Goal: Transaction & Acquisition: Purchase product/service

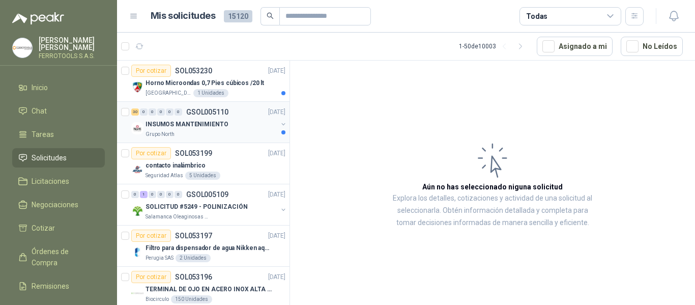
click at [244, 127] on div "INSUMOS MANTENIMIENTO" at bounding box center [212, 124] width 132 height 12
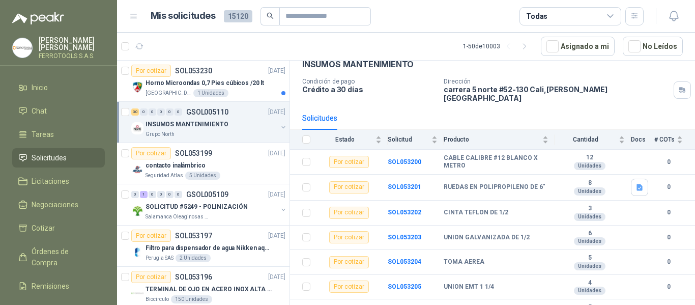
scroll to position [102, 0]
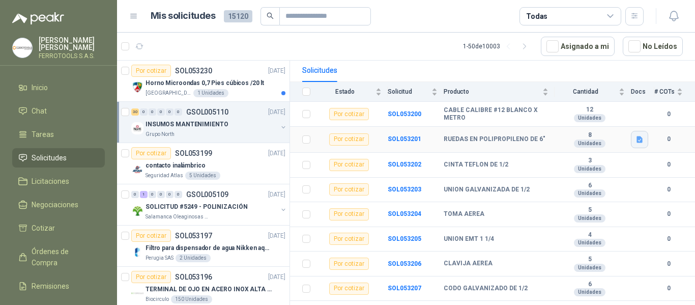
click at [637, 133] on button "button" at bounding box center [639, 139] width 17 height 17
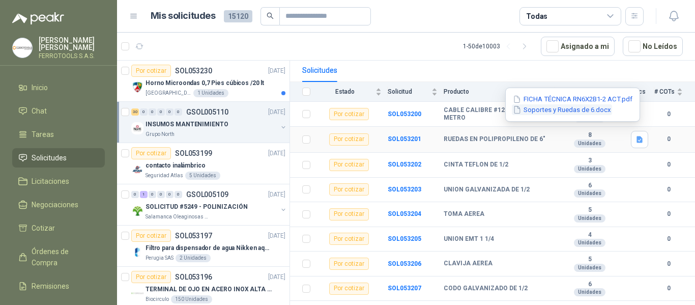
click at [582, 112] on button "Soportes y Ruedas de 6.docx" at bounding box center [562, 109] width 100 height 11
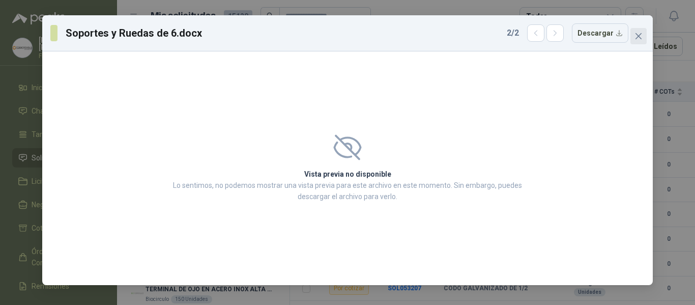
click at [639, 36] on icon "close" at bounding box center [639, 36] width 6 height 6
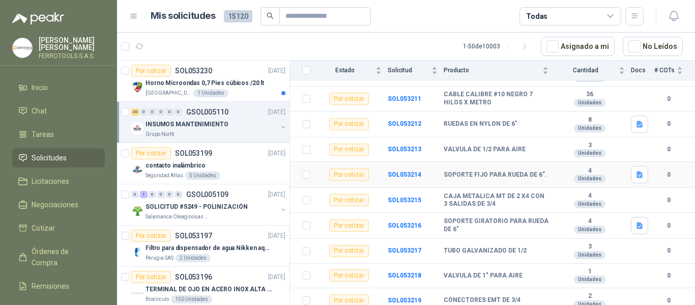
scroll to position [407, 0]
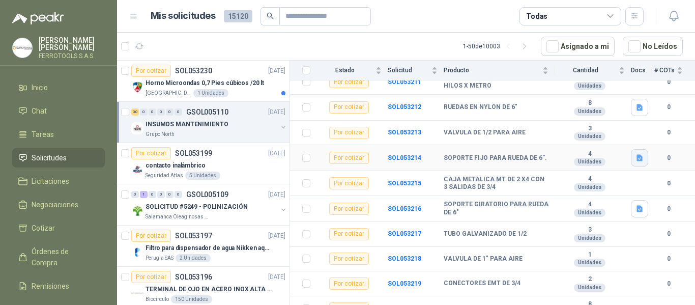
click at [637, 155] on icon "button" at bounding box center [640, 158] width 6 height 7
click at [596, 124] on button "FICHA TÉCNICA G41P19-6 ACT.pdf" at bounding box center [575, 128] width 118 height 11
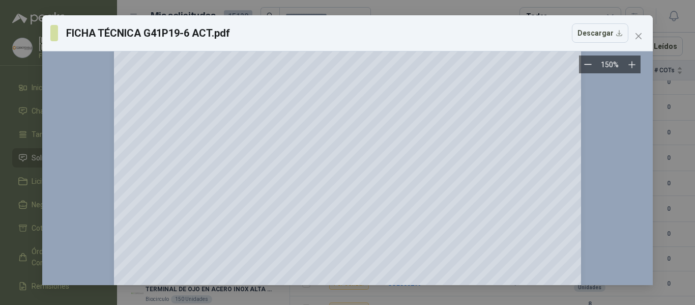
scroll to position [0, 0]
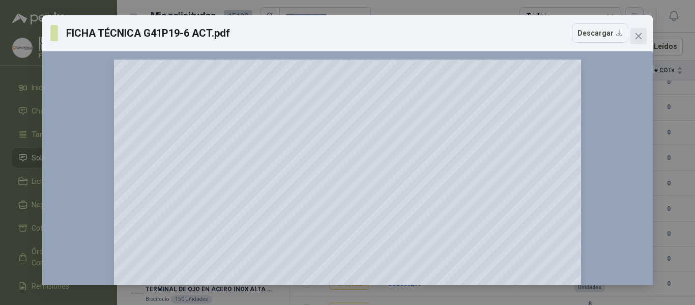
click at [640, 40] on button "Close" at bounding box center [639, 36] width 16 height 16
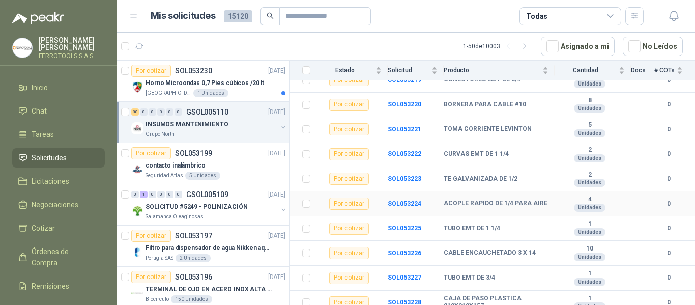
scroll to position [635, 0]
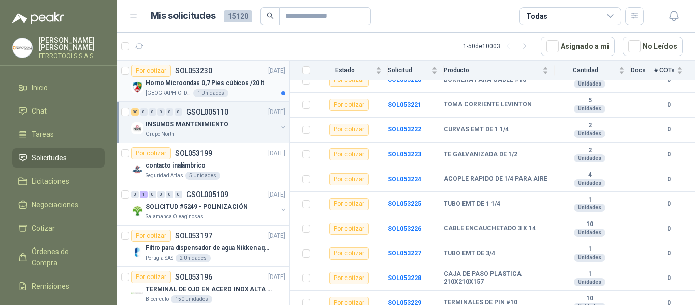
click at [261, 90] on div "Colegio Jefferson 1 Unidades" at bounding box center [216, 93] width 140 height 8
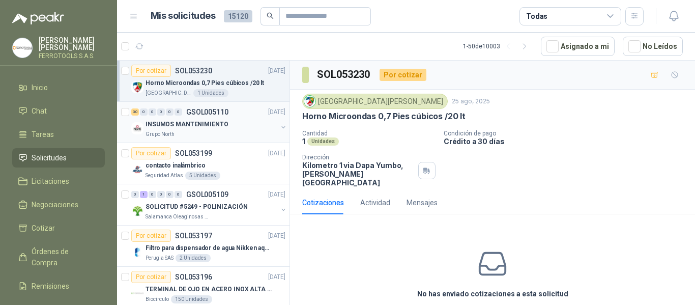
click at [246, 122] on div "INSUMOS MANTENIMIENTO" at bounding box center [212, 124] width 132 height 12
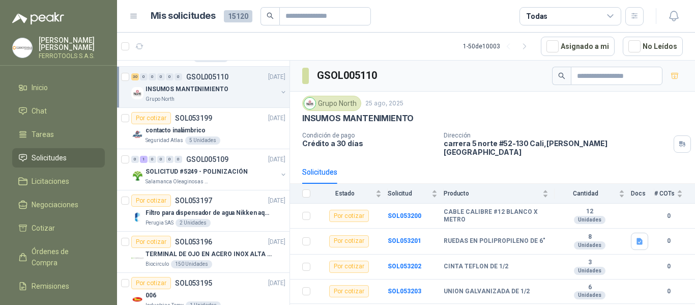
scroll to position [51, 0]
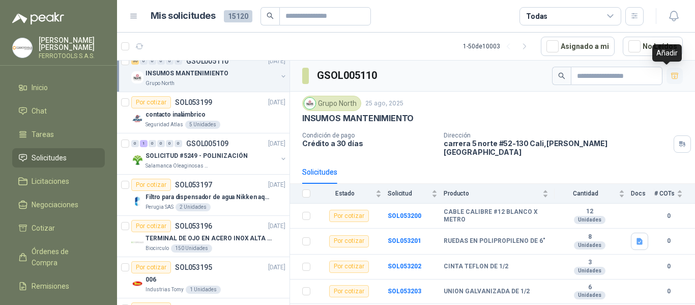
click at [671, 74] on icon "button" at bounding box center [674, 76] width 7 height 6
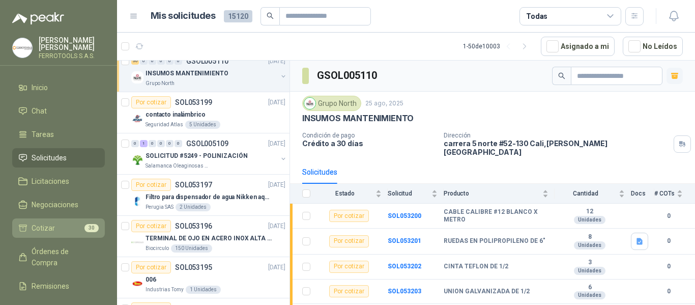
click at [60, 224] on li "Cotizar 30" at bounding box center [58, 227] width 80 height 11
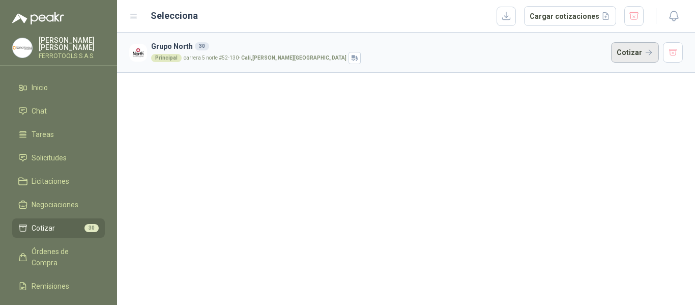
click at [633, 59] on button "Cotizar" at bounding box center [635, 52] width 48 height 20
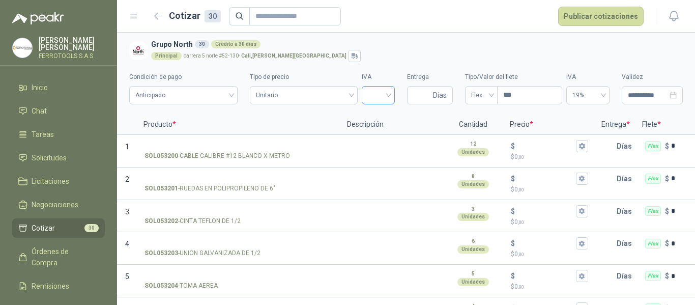
click at [368, 90] on input "search" at bounding box center [378, 94] width 21 height 15
click at [371, 114] on div "19%" at bounding box center [372, 116] width 17 height 11
click at [413, 97] on input "Entrega" at bounding box center [422, 95] width 18 height 17
type input "*"
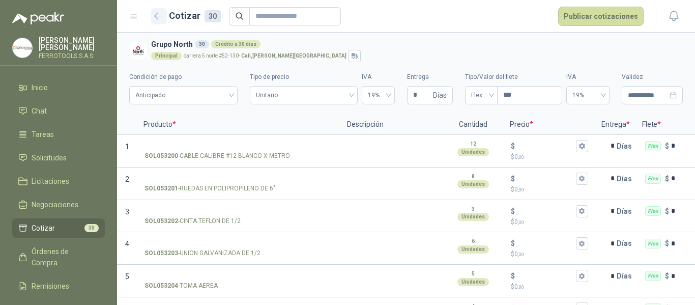
click at [155, 14] on icon "button" at bounding box center [158, 16] width 9 height 8
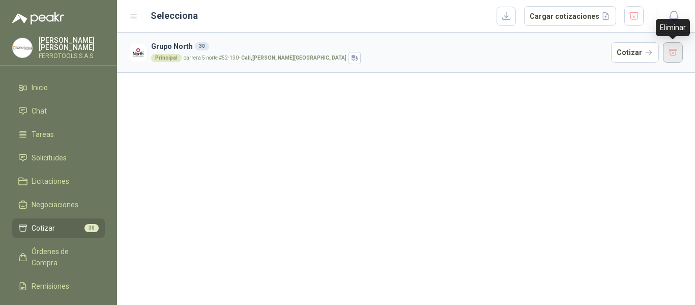
click at [674, 52] on button "button" at bounding box center [673, 52] width 20 height 20
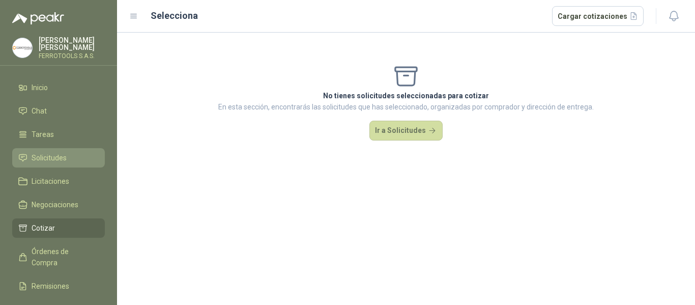
click at [50, 162] on link "Solicitudes" at bounding box center [58, 157] width 93 height 19
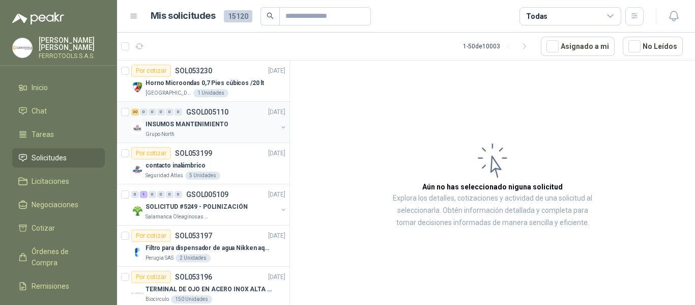
click at [193, 128] on p "INSUMOS MANTENIMIENTO" at bounding box center [187, 125] width 82 height 10
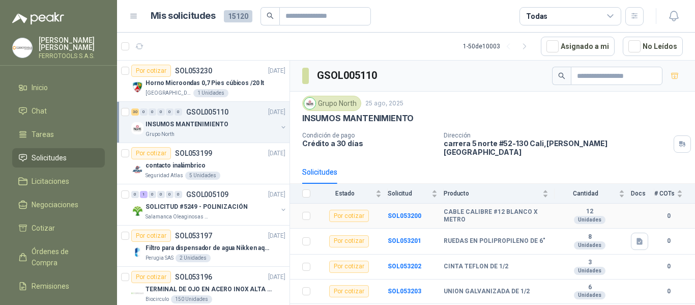
scroll to position [51, 0]
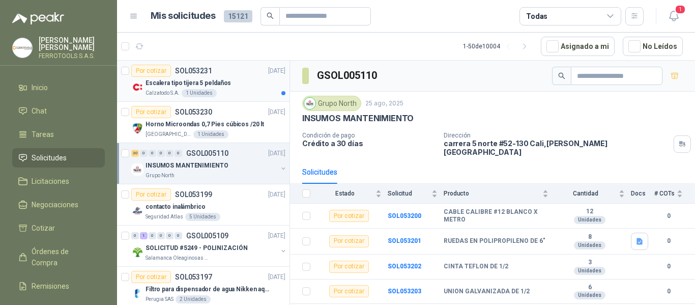
click at [246, 82] on div "Escalera tipo tijera 5 peldaños" at bounding box center [216, 83] width 140 height 12
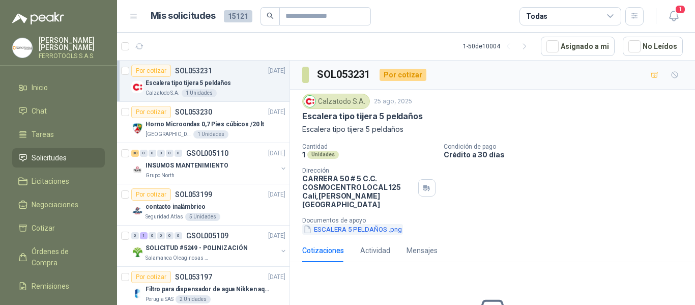
click at [361, 224] on button "ESCALERA 5 PELDAÑOS .png" at bounding box center [352, 229] width 101 height 11
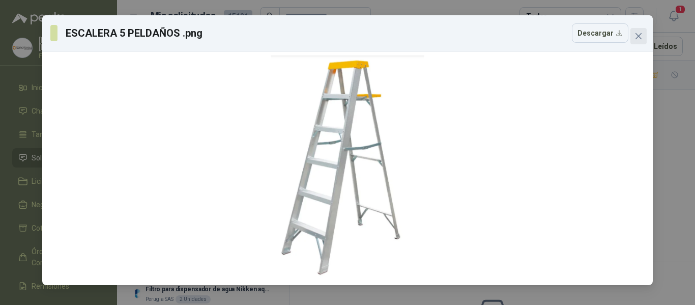
click at [634, 37] on span "Close" at bounding box center [639, 36] width 16 height 8
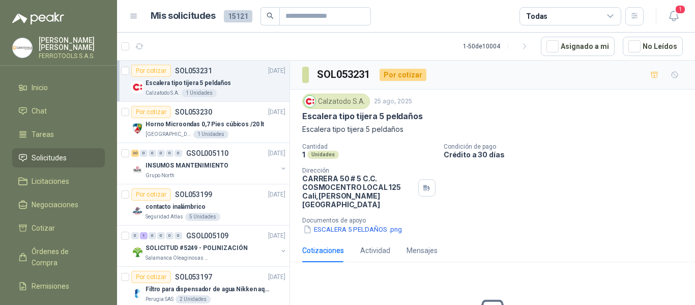
scroll to position [83, 0]
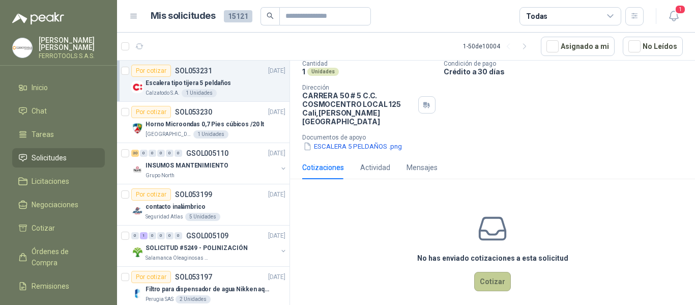
click at [485, 277] on button "Cotizar" at bounding box center [492, 281] width 37 height 19
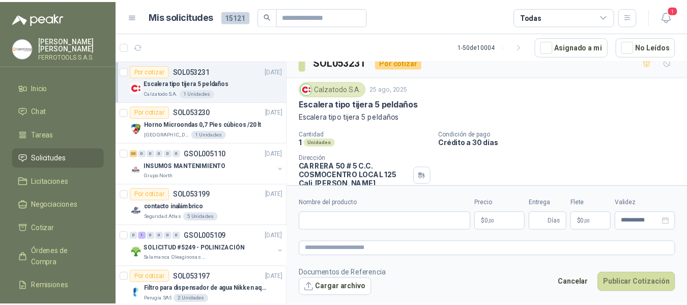
scroll to position [0, 0]
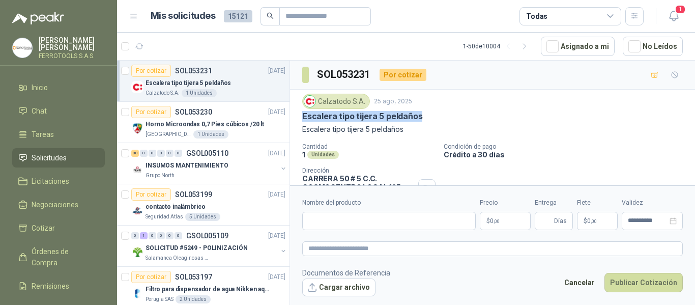
drag, startPoint x: 303, startPoint y: 117, endPoint x: 428, endPoint y: 122, distance: 124.8
click at [428, 122] on div "Calzatodo [DATE] Escalera tipo tijera 5 peldaños Escalera tipo tijera 5 peldaños" at bounding box center [492, 114] width 381 height 41
copy p "Escalera tipo tijera 5 peldaños"
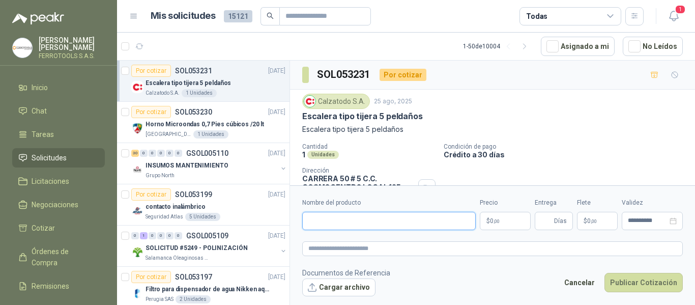
click at [377, 222] on input "Nombre del producto" at bounding box center [389, 221] width 174 height 18
paste input "**********"
type input "**********"
click at [388, 245] on textarea at bounding box center [492, 248] width 381 height 15
paste textarea "**********"
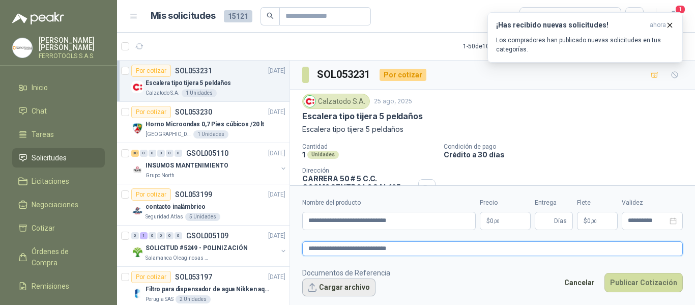
type textarea "**********"
click at [488, 224] on body "[PERSON_NAME] FERROTOOLS S.A.S. Inicio Chat Tareas Solicitudes Licitaciones Neg…" at bounding box center [347, 152] width 695 height 305
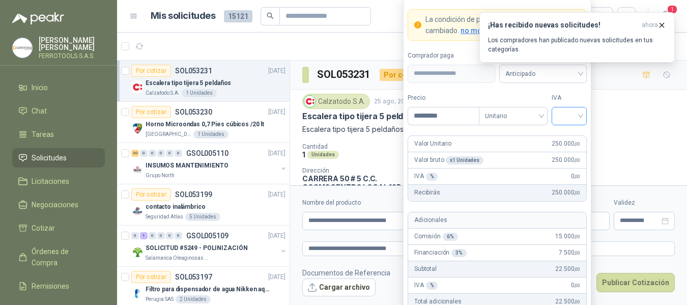
type input "*********"
click at [577, 116] on input "search" at bounding box center [569, 114] width 23 height 15
click at [566, 139] on div "19%" at bounding box center [569, 136] width 19 height 11
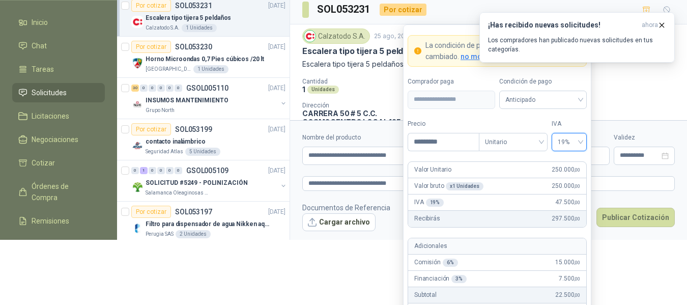
scroll to position [112, 0]
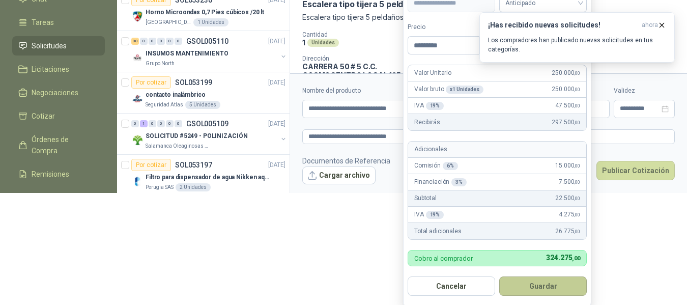
click at [544, 288] on button "Guardar" at bounding box center [543, 285] width 88 height 19
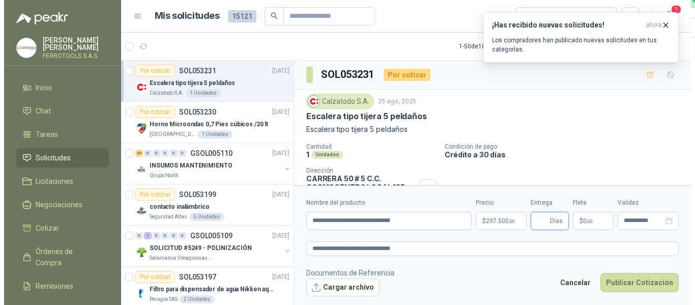
scroll to position [0, 0]
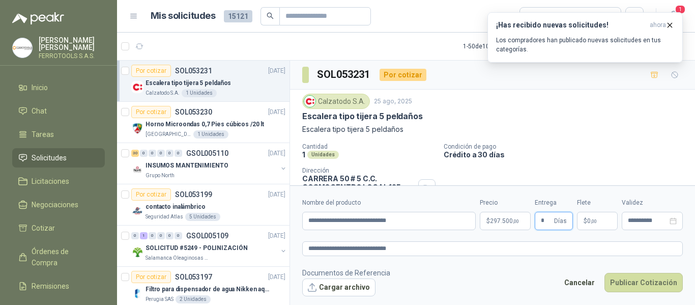
type input "*"
click at [530, 277] on footer "Documentos de Referencia Cargar archivo Cancelar Publicar Cotización" at bounding box center [492, 282] width 381 height 30
click at [334, 287] on button "Cargar archivo" at bounding box center [338, 287] width 73 height 18
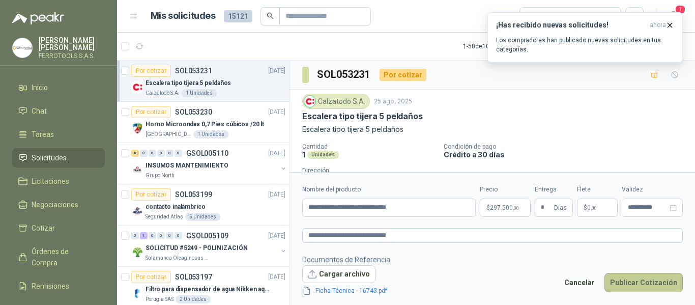
click at [650, 287] on button "Publicar Cotización" at bounding box center [644, 282] width 78 height 19
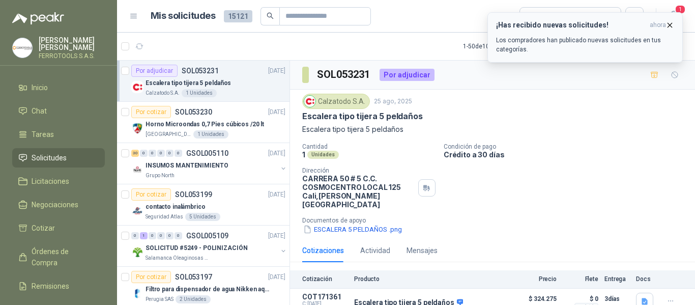
click at [653, 36] on p "Los compradores han publicado nuevas solicitudes en tus categorías." at bounding box center [585, 45] width 178 height 18
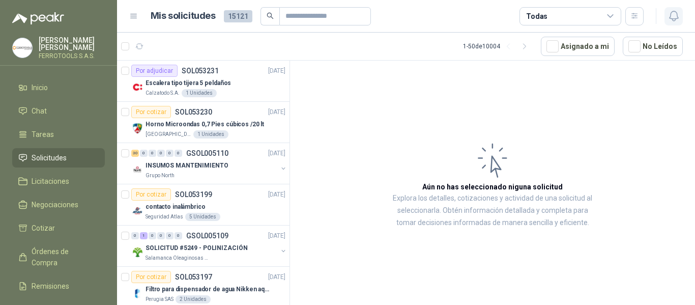
click at [676, 15] on icon "button" at bounding box center [674, 16] width 13 height 13
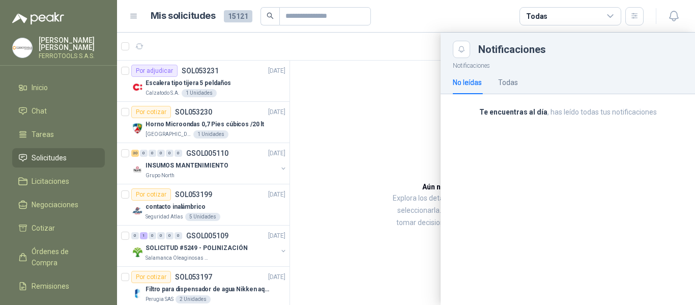
click at [351, 50] on div at bounding box center [406, 169] width 578 height 272
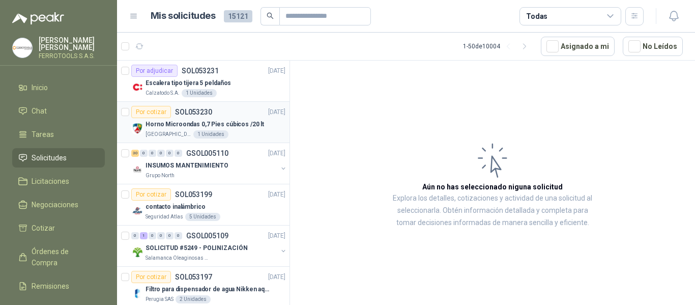
click at [238, 119] on div "Horno Microondas 0,7 Pies cúbicos /20 lt" at bounding box center [216, 124] width 140 height 12
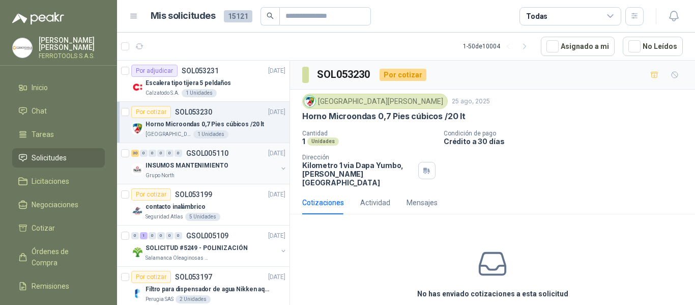
click at [220, 161] on p "INSUMOS MANTENIMIENTO" at bounding box center [187, 166] width 82 height 10
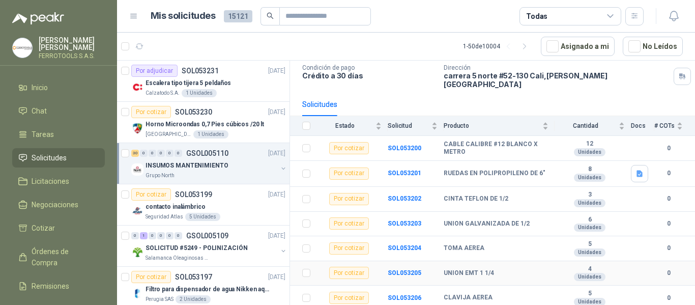
scroll to position [51, 0]
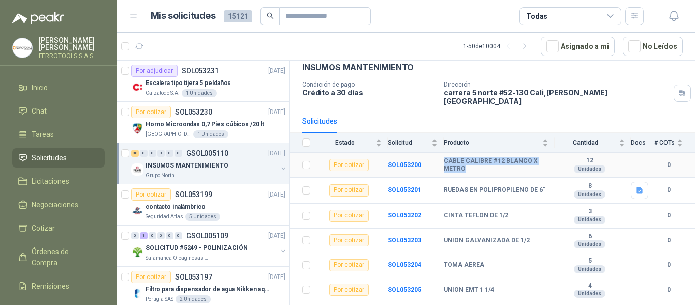
drag, startPoint x: 445, startPoint y: 154, endPoint x: 475, endPoint y: 162, distance: 31.5
click at [475, 162] on b "CABLE CALIBRE #12 BLANCO X METRO" at bounding box center [496, 165] width 105 height 16
copy b "CABLE CALIBRE #12 BLANCO X METRO"
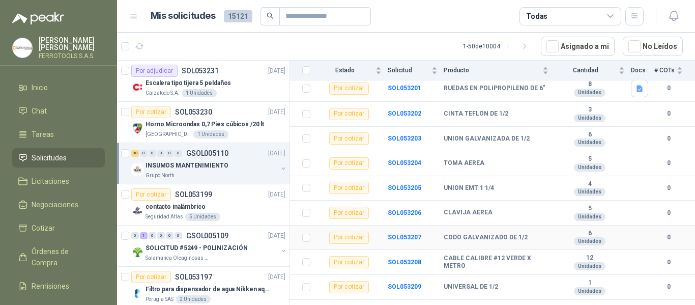
scroll to position [204, 0]
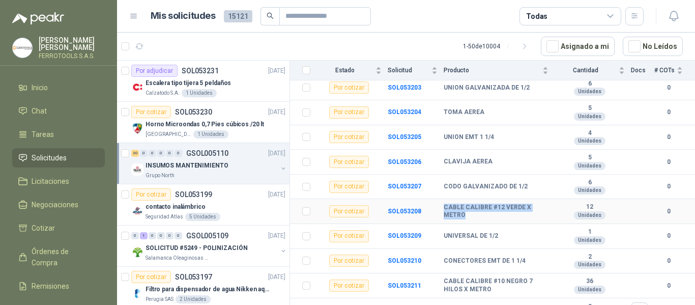
drag, startPoint x: 444, startPoint y: 199, endPoint x: 474, endPoint y: 208, distance: 30.6
click at [474, 208] on b "CABLE CALIBRE #12 VERDE X METRO" at bounding box center [496, 212] width 105 height 16
copy b "CABLE CALIBRE #12 VERDE X METRO"
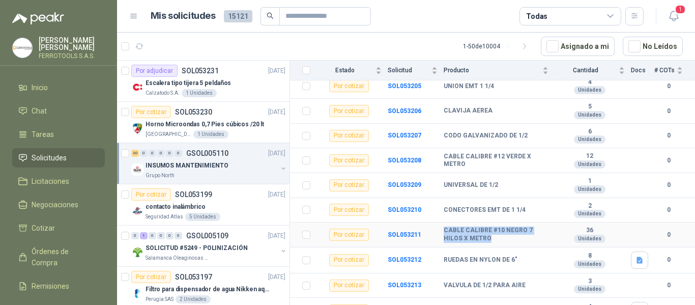
drag, startPoint x: 444, startPoint y: 221, endPoint x: 490, endPoint y: 230, distance: 46.6
click at [490, 230] on b "CABLE CALIBRE #10 NEGRO 7 HILOS X METRO" at bounding box center [496, 234] width 105 height 16
copy b "CABLE CALIBRE #10 NEGRO 7 HILOS X METRO"
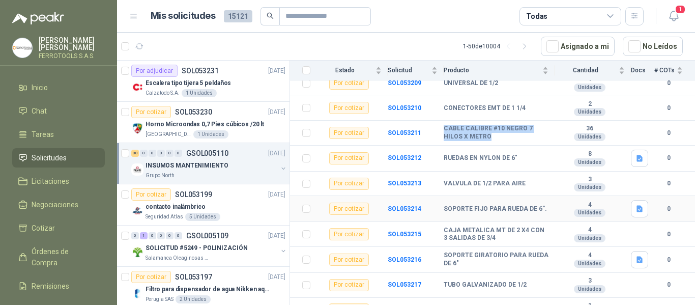
scroll to position [407, 0]
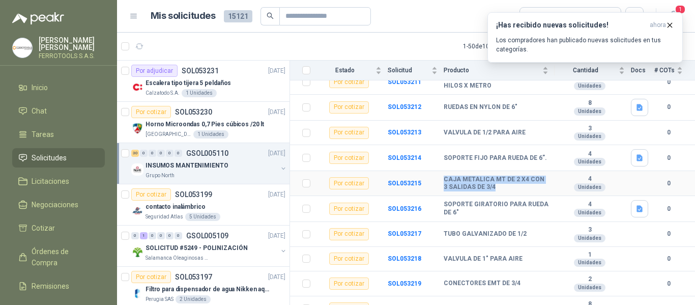
drag, startPoint x: 444, startPoint y: 173, endPoint x: 500, endPoint y: 183, distance: 56.8
click at [500, 183] on b "CAJA METALICA MT DE 2 X4 CON 3 SALIDAS DE 3/4" at bounding box center [496, 184] width 105 height 16
copy b "CAJA METALICA MT DE 2 X4 CON 3 SALIDAS DE 3/4"
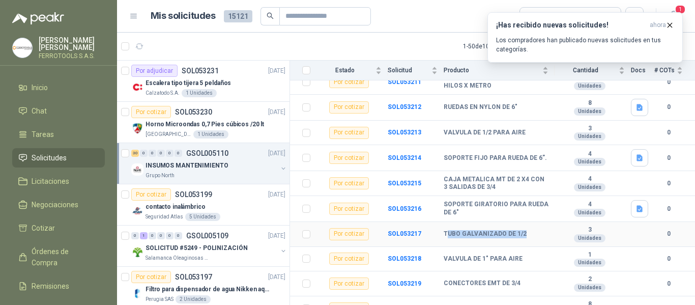
drag, startPoint x: 446, startPoint y: 226, endPoint x: 525, endPoint y: 230, distance: 79.5
click at [525, 230] on div "TUBO GALVANIZADO DE 1/2" at bounding box center [496, 234] width 105 height 8
click at [468, 230] on b "TUBO GALVANIZADO DE 1/2" at bounding box center [485, 234] width 83 height 8
drag, startPoint x: 444, startPoint y: 227, endPoint x: 521, endPoint y: 233, distance: 77.6
click at [521, 233] on td "TUBO GALVANIZADO DE 1/2" at bounding box center [499, 234] width 111 height 25
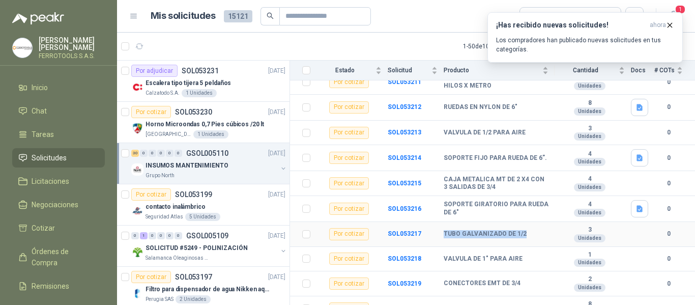
copy b "TUBO GALVANIZADO DE 1/2"
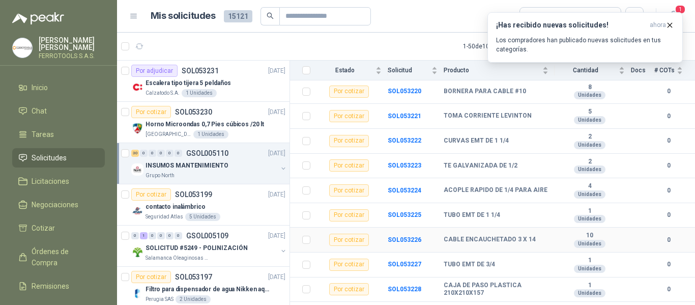
scroll to position [635, 0]
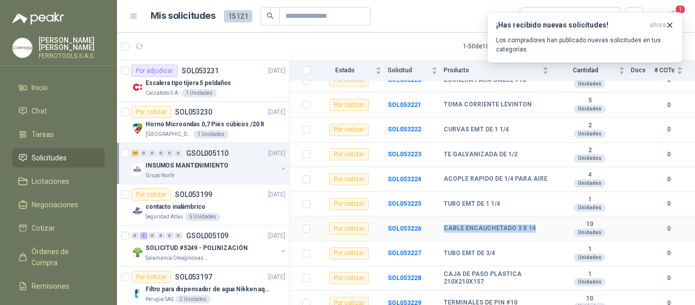
drag, startPoint x: 444, startPoint y: 221, endPoint x: 537, endPoint y: 225, distance: 92.7
click at [537, 225] on div "CABLE ENCAUCHETADO 3 X 14" at bounding box center [496, 228] width 105 height 8
copy b "CABLE ENCAUCHETADO 3 X 14"
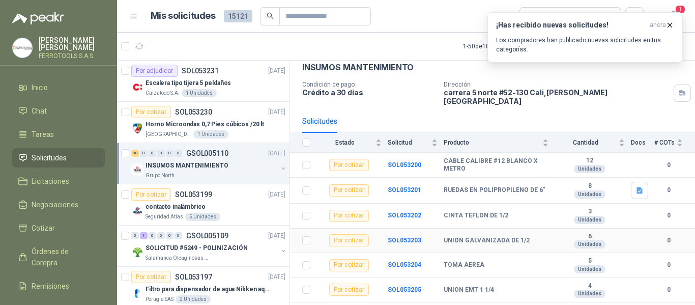
scroll to position [102, 0]
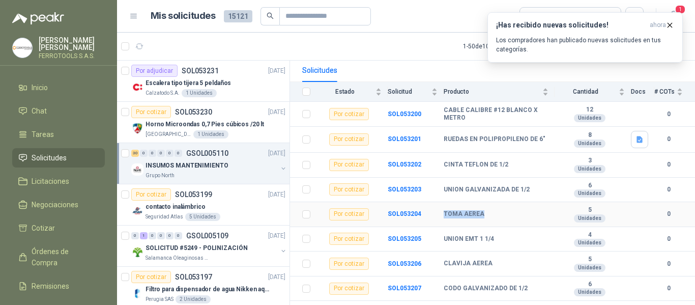
drag, startPoint x: 444, startPoint y: 205, endPoint x: 497, endPoint y: 206, distance: 52.4
click at [497, 210] on div "TOMA AEREA" at bounding box center [496, 214] width 105 height 8
copy b "TOMA AEREA"
drag, startPoint x: 445, startPoint y: 233, endPoint x: 512, endPoint y: 229, distance: 67.3
click at [512, 235] on div "UNION EMT 1 1/4" at bounding box center [496, 239] width 105 height 8
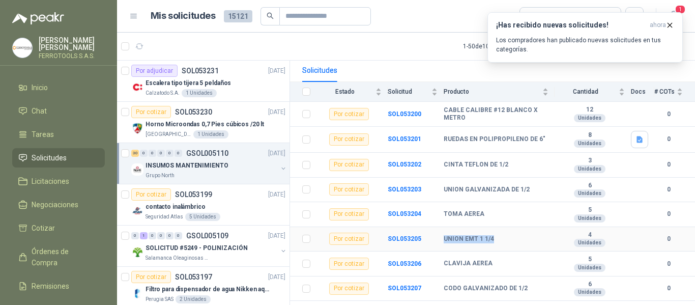
copy b "UNION EMT 1 1/4"
drag, startPoint x: 444, startPoint y: 256, endPoint x: 496, endPoint y: 257, distance: 51.4
click at [496, 260] on div "CLAVIJA AEREA" at bounding box center [496, 264] width 105 height 8
copy b "CLAVIJA AEREA"
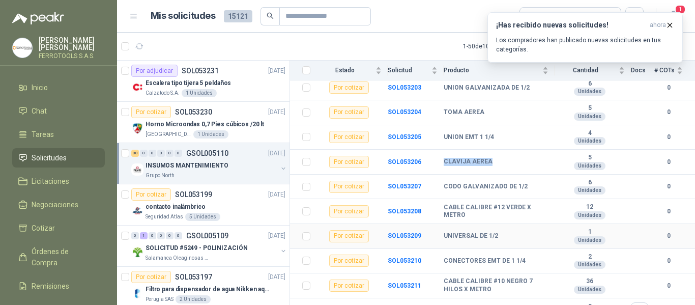
scroll to position [254, 0]
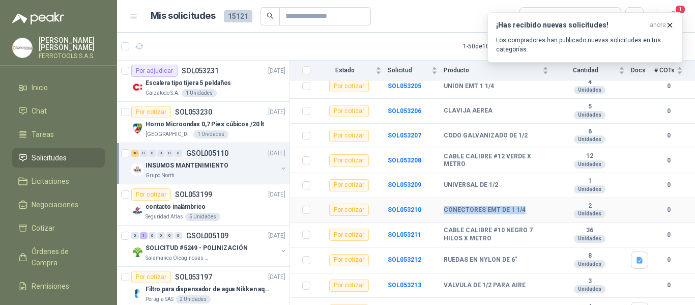
drag, startPoint x: 444, startPoint y: 204, endPoint x: 528, endPoint y: 209, distance: 83.6
click at [528, 209] on td "CONECTORES EMT DE 1 1/4" at bounding box center [499, 210] width 111 height 25
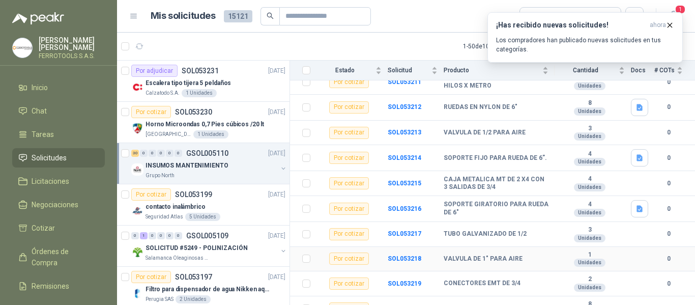
scroll to position [458, 0]
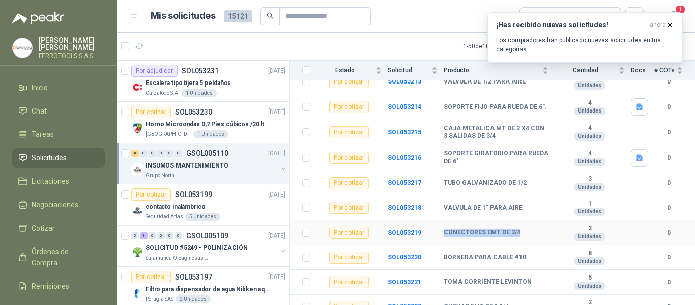
drag, startPoint x: 444, startPoint y: 225, endPoint x: 524, endPoint y: 230, distance: 80.5
click at [524, 230] on td "CONECTORES EMT DE 3/4" at bounding box center [499, 232] width 111 height 25
drag, startPoint x: 444, startPoint y: 251, endPoint x: 527, endPoint y: 253, distance: 83.0
click at [527, 253] on div "BORNERA PARA CABLE #10" at bounding box center [496, 257] width 105 height 8
drag, startPoint x: 445, startPoint y: 276, endPoint x: 528, endPoint y: 276, distance: 82.4
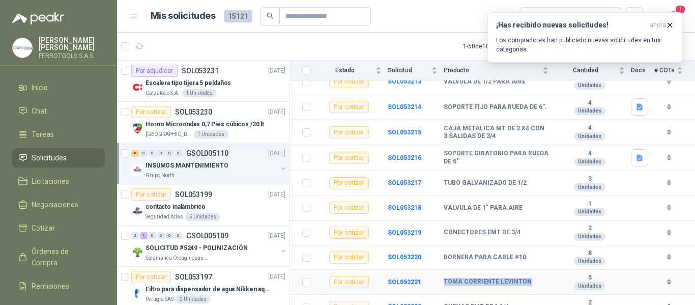
click at [528, 278] on div "TOMA CORRIENTE LEVINTON" at bounding box center [496, 282] width 105 height 8
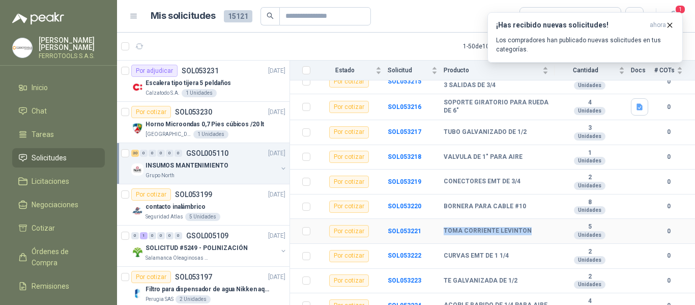
scroll to position [560, 0]
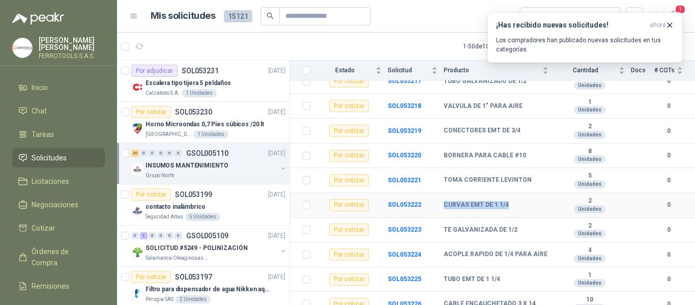
drag, startPoint x: 444, startPoint y: 198, endPoint x: 511, endPoint y: 199, distance: 67.7
click at [511, 201] on div "CURVAS EMT DE 1 1/4" at bounding box center [496, 205] width 105 height 8
drag, startPoint x: 443, startPoint y: 223, endPoint x: 471, endPoint y: 222, distance: 28.0
click at [471, 222] on tr "Por cotizar SOL053223 TE GALVANIZADA DE 1/2 2 Unidades 0" at bounding box center [492, 230] width 405 height 25
drag, startPoint x: 445, startPoint y: 244, endPoint x: 465, endPoint y: 244, distance: 19.8
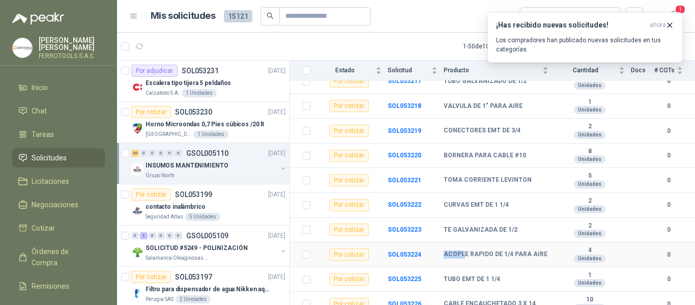
click at [465, 250] on b "ACOPLE RAPIDO DE 1/4 PARA AIRE" at bounding box center [496, 254] width 104 height 8
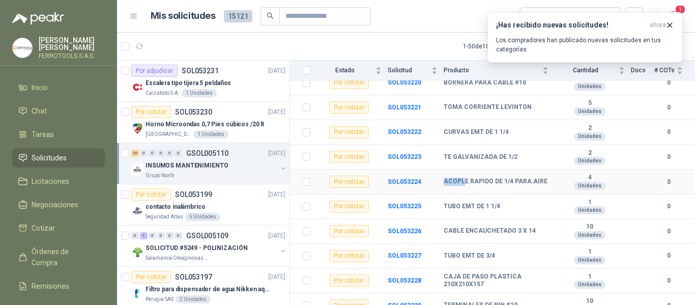
scroll to position [635, 0]
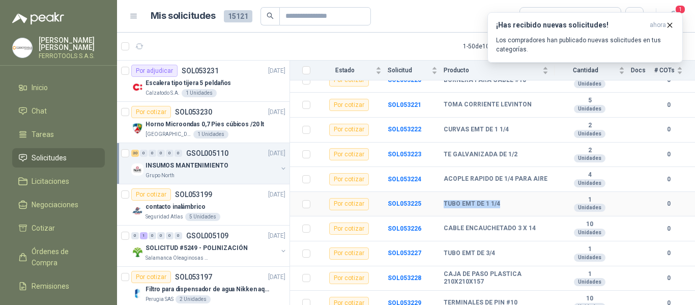
drag, startPoint x: 444, startPoint y: 198, endPoint x: 498, endPoint y: 202, distance: 53.6
click at [498, 202] on td "TUBO EMT DE 1 1/4" at bounding box center [499, 204] width 111 height 25
drag, startPoint x: 444, startPoint y: 246, endPoint x: 506, endPoint y: 253, distance: 63.1
click at [506, 253] on td "TUBO EMT DE 3/4" at bounding box center [499, 253] width 111 height 25
drag, startPoint x: 444, startPoint y: 266, endPoint x: 495, endPoint y: 281, distance: 53.0
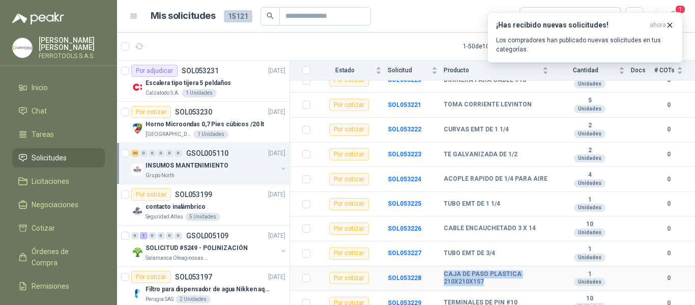
click at [495, 281] on td "CAJA DE PASO PLASTICA 210X210X157" at bounding box center [499, 278] width 111 height 25
drag, startPoint x: 444, startPoint y: 296, endPoint x: 524, endPoint y: 298, distance: 80.4
click at [524, 299] on div "TERMINALES DE PIN #10" at bounding box center [496, 303] width 105 height 8
click at [583, 38] on p "Los compradores han publicado nuevas solicitudes en tus categorías." at bounding box center [585, 45] width 178 height 18
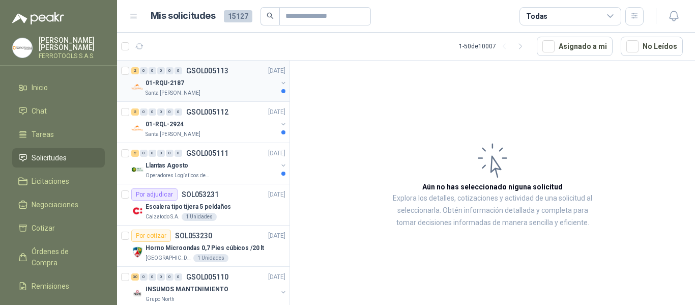
click at [246, 73] on div "2 0 0 0 0 0 GSOL005113 25/08/25" at bounding box center [209, 71] width 156 height 12
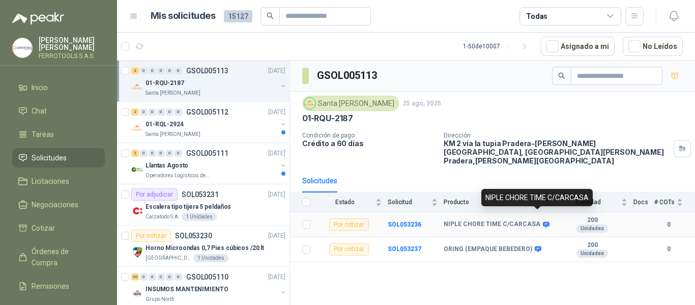
click at [543, 221] on icon at bounding box center [546, 224] width 7 height 6
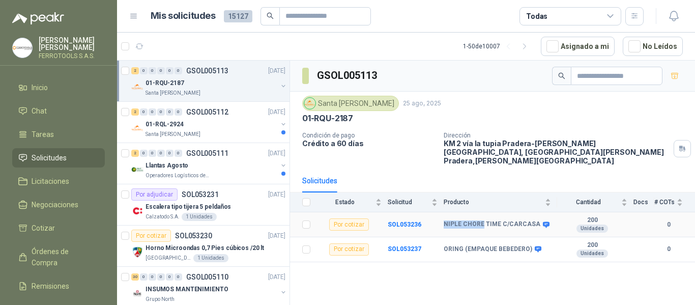
drag, startPoint x: 445, startPoint y: 217, endPoint x: 481, endPoint y: 216, distance: 36.6
click at [481, 220] on b "NIPLE CHORE TIME C/CARCASA" at bounding box center [492, 224] width 97 height 8
copy b "NIPLE CHORE"
click at [448, 267] on div "GSOL005113 Santa Anita Napoles 25 ago, 2025 01-RQU-2187 Condición de pago Crédi…" at bounding box center [492, 185] width 405 height 248
drag, startPoint x: 442, startPoint y: 213, endPoint x: 538, endPoint y: 221, distance: 96.0
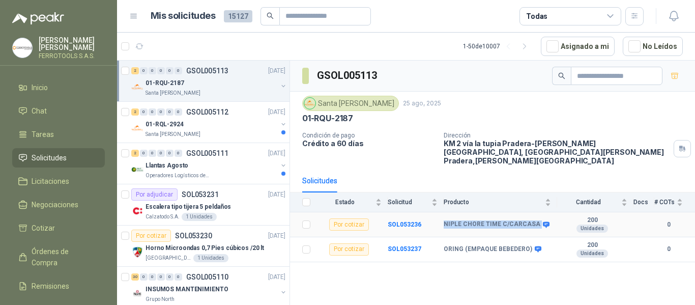
click at [538, 221] on tr "Por cotizar SOL053236 NIPLE CHORE TIME C/CARCASA 200 Unidades 0" at bounding box center [492, 224] width 405 height 25
copy tr "NIPLE CHORE TIME C/CARCASA"
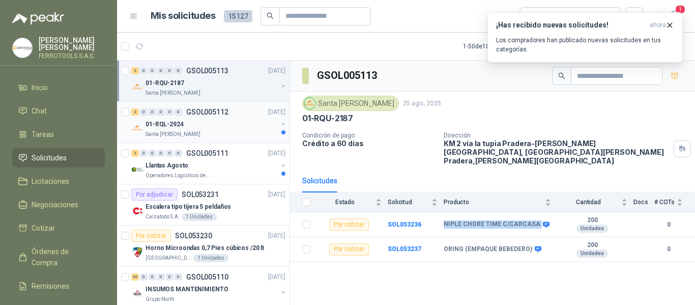
click at [235, 125] on div "01-RQL-2924" at bounding box center [212, 124] width 132 height 12
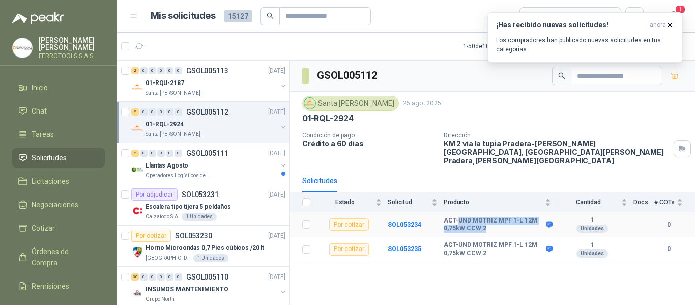
drag, startPoint x: 456, startPoint y: 213, endPoint x: 529, endPoint y: 222, distance: 73.4
click at [529, 222] on b "ACT-UND MOTRIZ MPF 1-L 12M 0,75kW CCW 2" at bounding box center [494, 225] width 100 height 16
copy b "UND MOTRIZ MPF 1-L 12M 0,75kW CCW 2"
